Goal: Check status: Check status

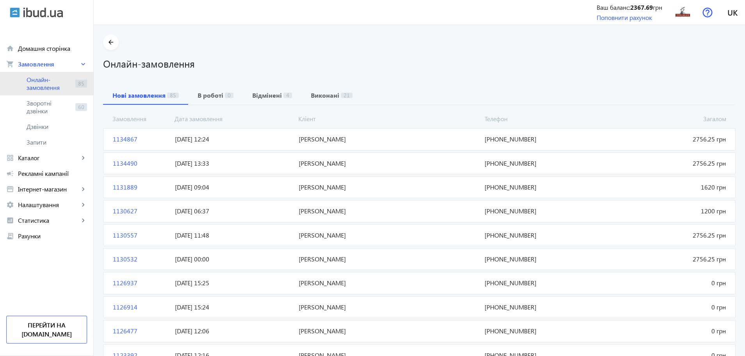
click at [47, 81] on span "Онлайн-замовлення" at bounding box center [50, 84] width 46 height 16
click at [252, 94] on b "Відмінені" at bounding box center [267, 95] width 30 height 6
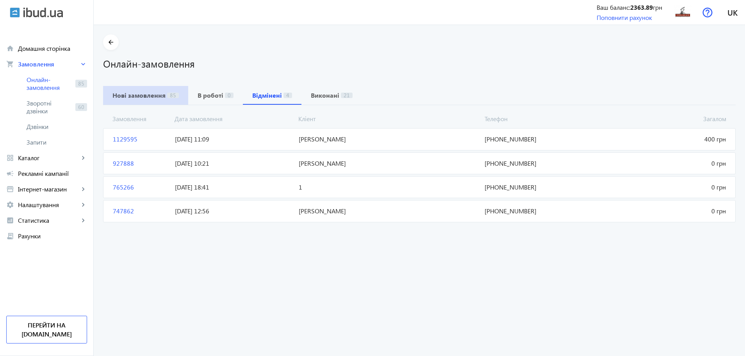
click at [153, 97] on b "Нові замовлення" at bounding box center [138, 95] width 53 height 6
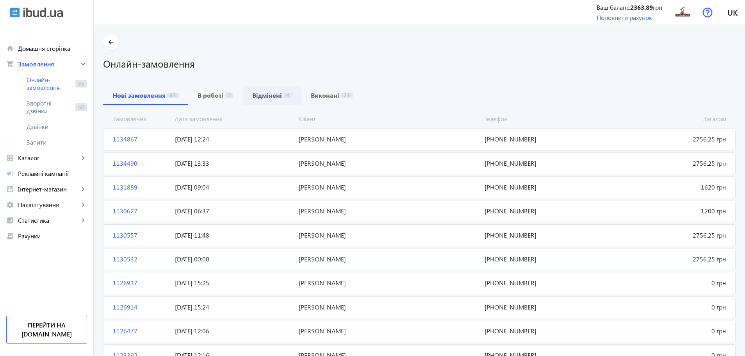
click at [276, 93] on span "Відмінені 4" at bounding box center [272, 95] width 40 height 6
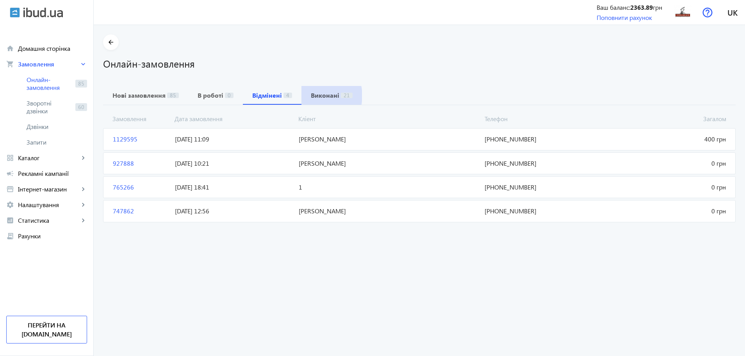
click at [317, 96] on b "Виконані" at bounding box center [325, 95] width 28 height 6
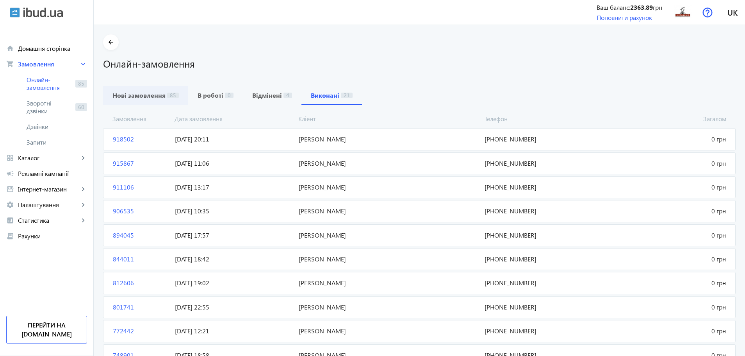
click at [167, 93] on span "85" at bounding box center [173, 95] width 12 height 5
